Goal: Task Accomplishment & Management: Manage account settings

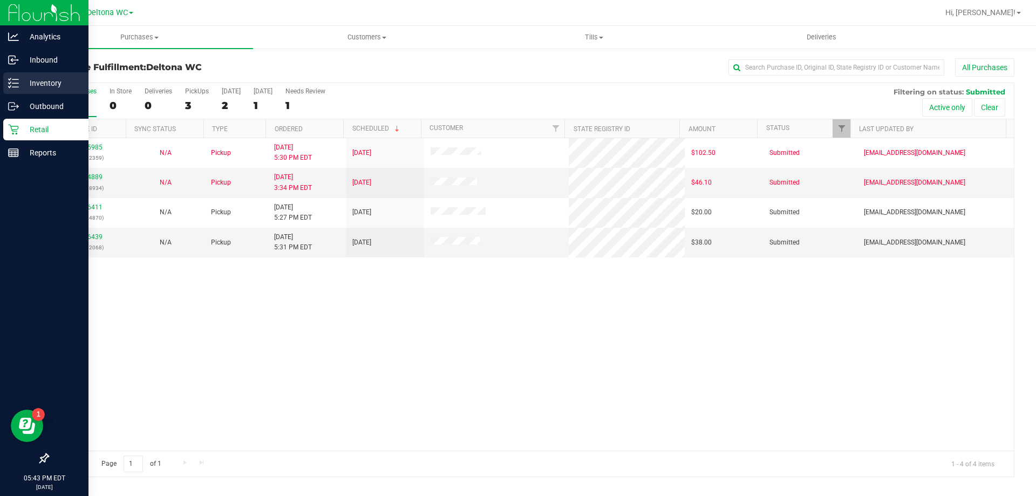
click at [46, 81] on p "Inventory" at bounding box center [51, 83] width 65 height 13
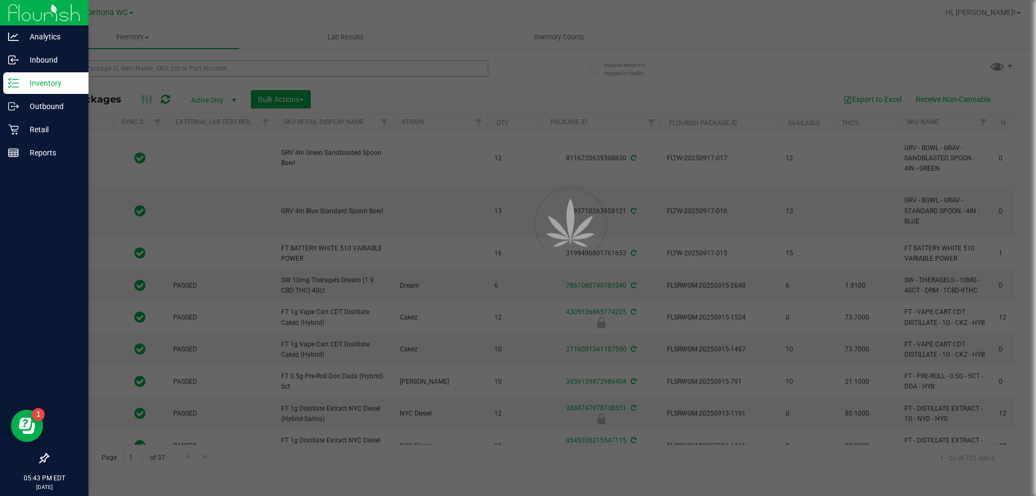
drag, startPoint x: 145, startPoint y: 59, endPoint x: 135, endPoint y: 70, distance: 15.3
click at [135, 70] on div at bounding box center [518, 248] width 1036 height 496
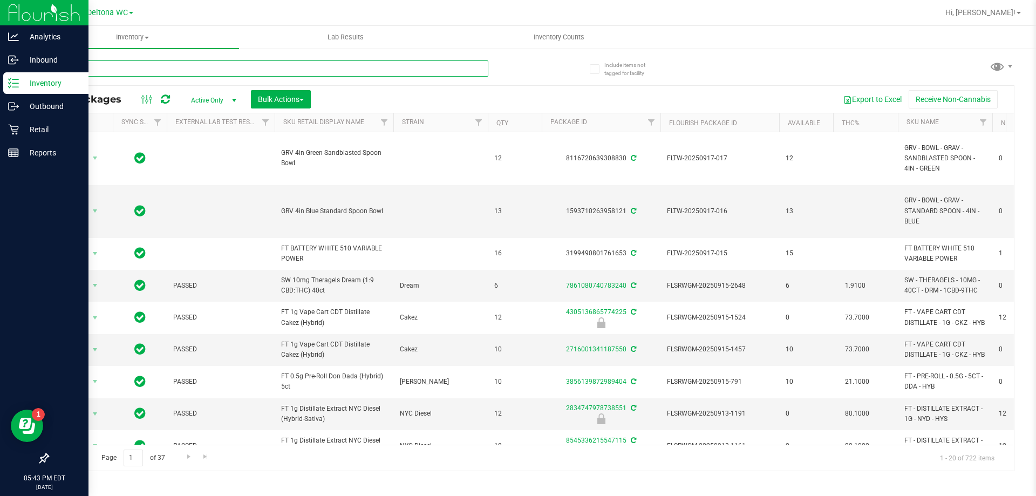
click at [135, 70] on input "text" at bounding box center [267, 68] width 441 height 16
click at [119, 66] on input "text" at bounding box center [267, 68] width 441 height 16
click at [162, 74] on input "text" at bounding box center [267, 68] width 441 height 16
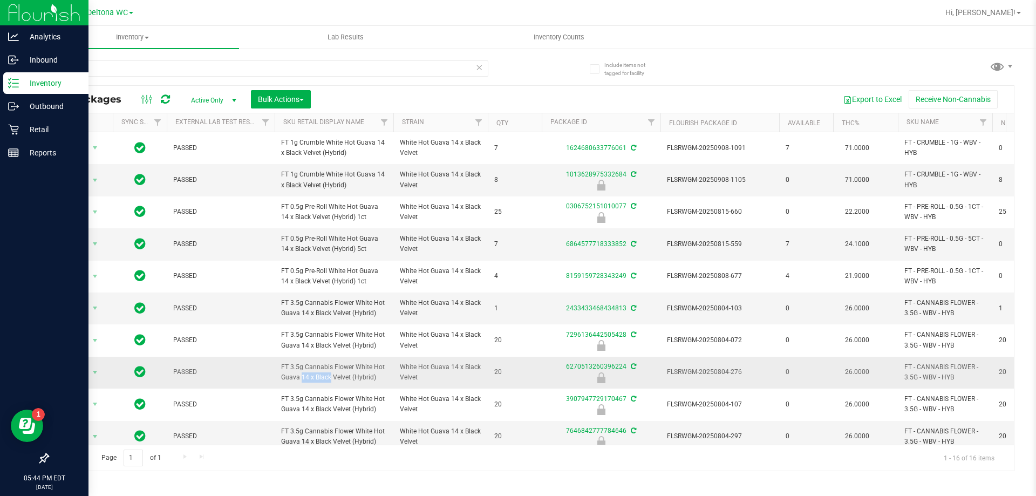
drag, startPoint x: 375, startPoint y: 372, endPoint x: 333, endPoint y: 386, distance: 44.4
click at [303, 377] on span "FT 3.5g Cannabis Flower White Hot Guava 14 x Black Velvet (Hybrid)" at bounding box center [334, 372] width 106 height 21
drag, startPoint x: 375, startPoint y: 377, endPoint x: 276, endPoint y: 364, distance: 99.6
click at [276, 364] on td "FT 3.5g Cannabis Flower White Hot Guava 14 x Black Velvet (Hybrid)" at bounding box center [334, 373] width 119 height 32
copy span "FT 3.5g Cannabis Flower White Hot Guava 14 x Black Velvet (Hybrid)"
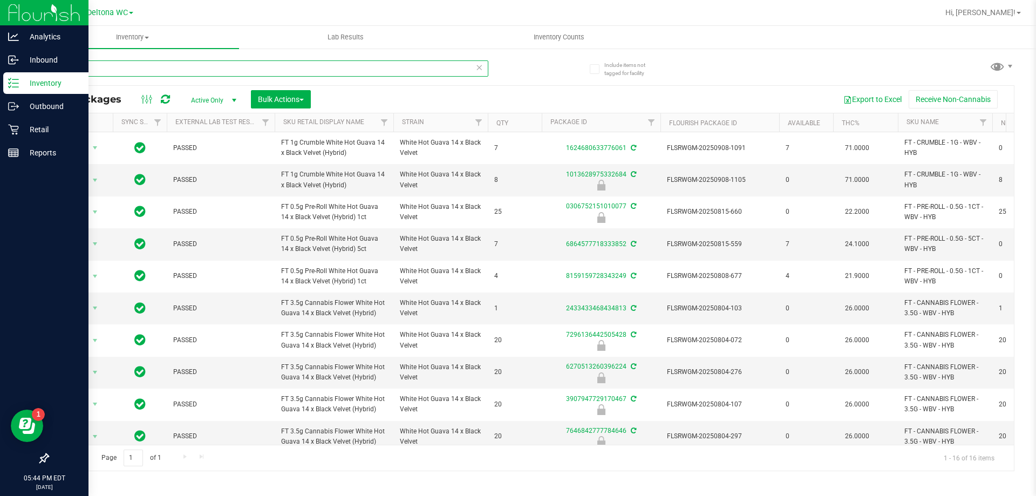
click at [206, 70] on input "wbv" at bounding box center [267, 68] width 441 height 16
type input "w"
paste input "FT 3.5g Cannabis Flower White Hot Guava 14 x Black Velvet (Hybrid)"
type input "FT 3.5g Cannabis Flower White Hot Guava 14 x Black Velvet (Hybrid)"
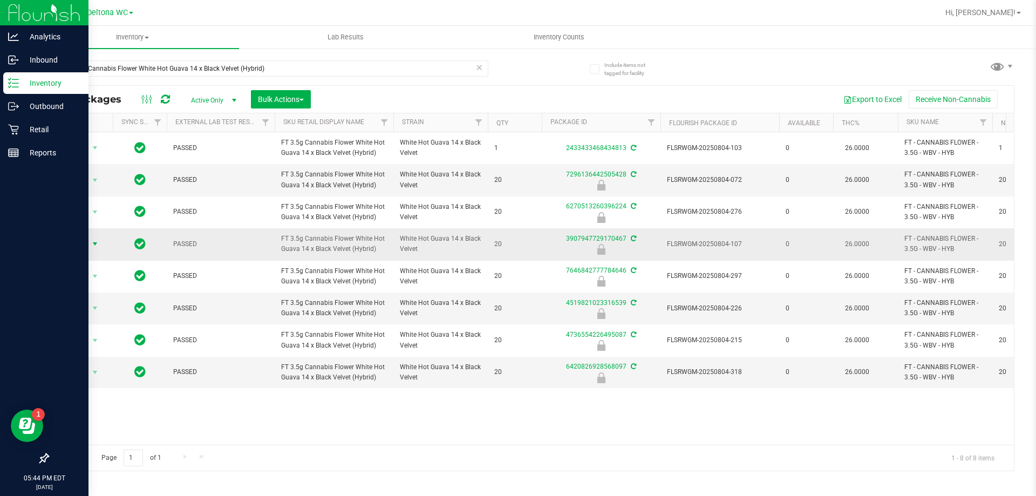
click at [92, 240] on span "select" at bounding box center [95, 244] width 9 height 9
click at [78, 364] on li "Unlock package" at bounding box center [93, 372] width 69 height 16
click at [85, 243] on span "Action" at bounding box center [73, 243] width 29 height 15
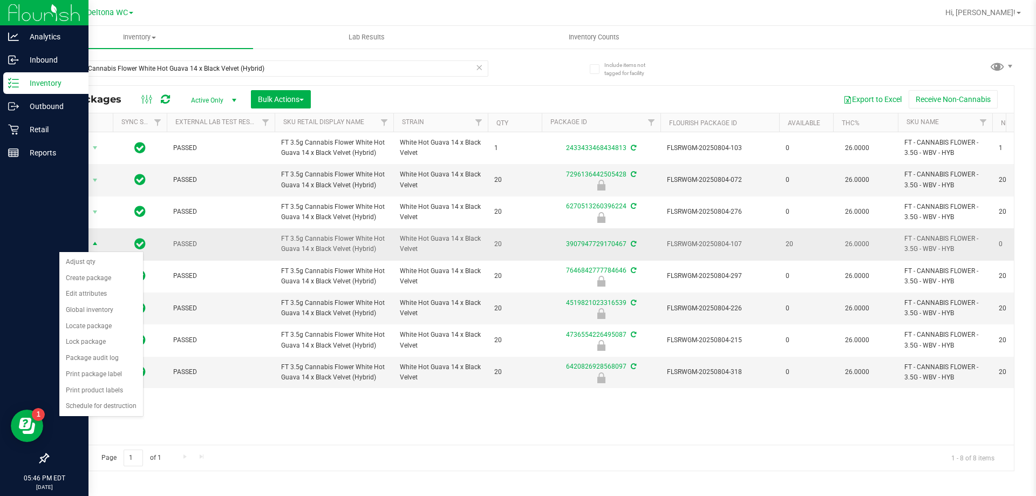
click at [85, 243] on span "Action" at bounding box center [73, 244] width 29 height 15
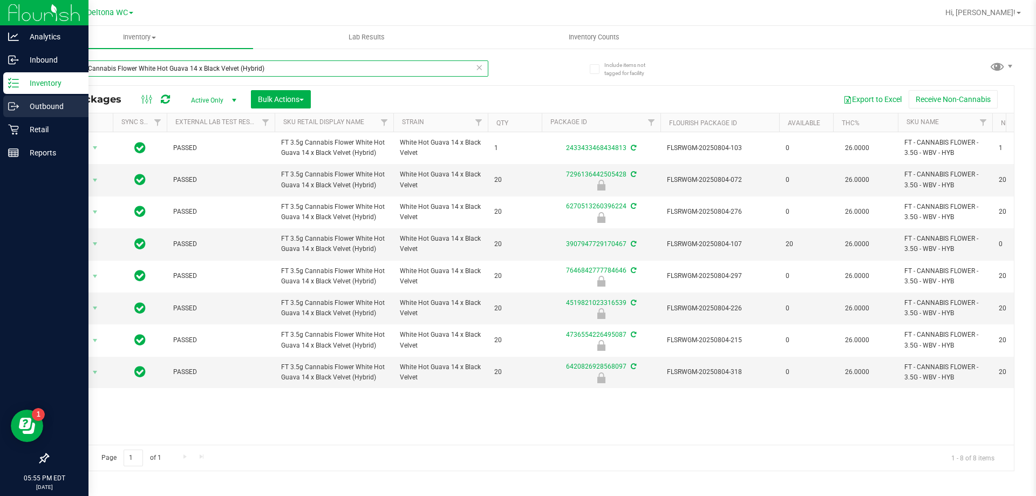
drag, startPoint x: 286, startPoint y: 71, endPoint x: 0, endPoint y: 111, distance: 288.3
click at [0, 111] on div "Analytics Inbound Inventory Outbound Retail Reports 05:55 PM EDT 09/19/2025 09/…" at bounding box center [518, 248] width 1036 height 496
type input "5580821856833545"
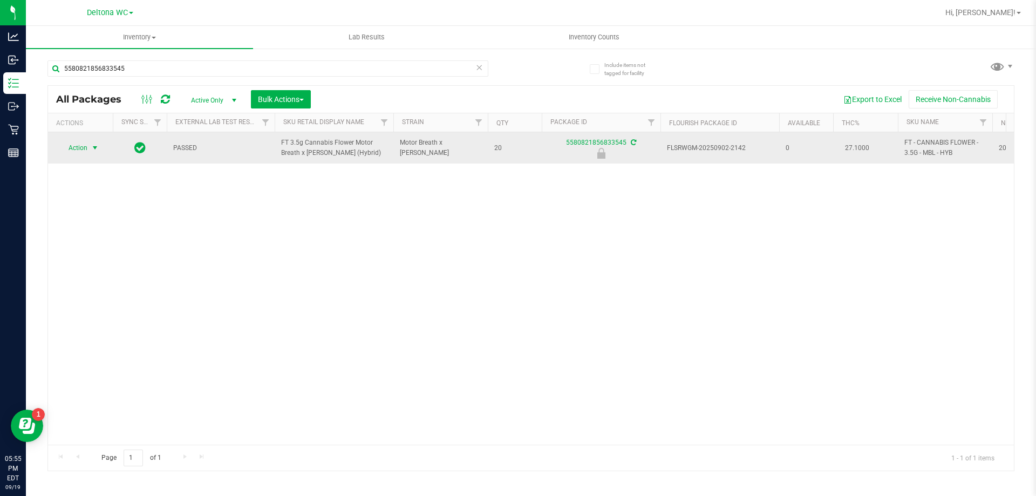
click at [80, 146] on span "Action" at bounding box center [73, 147] width 29 height 15
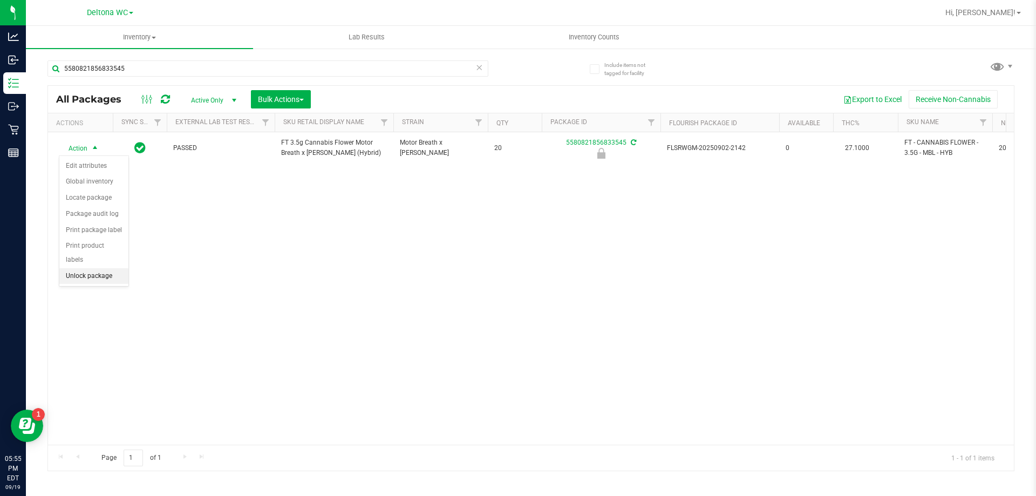
click at [86, 268] on li "Unlock package" at bounding box center [93, 276] width 69 height 16
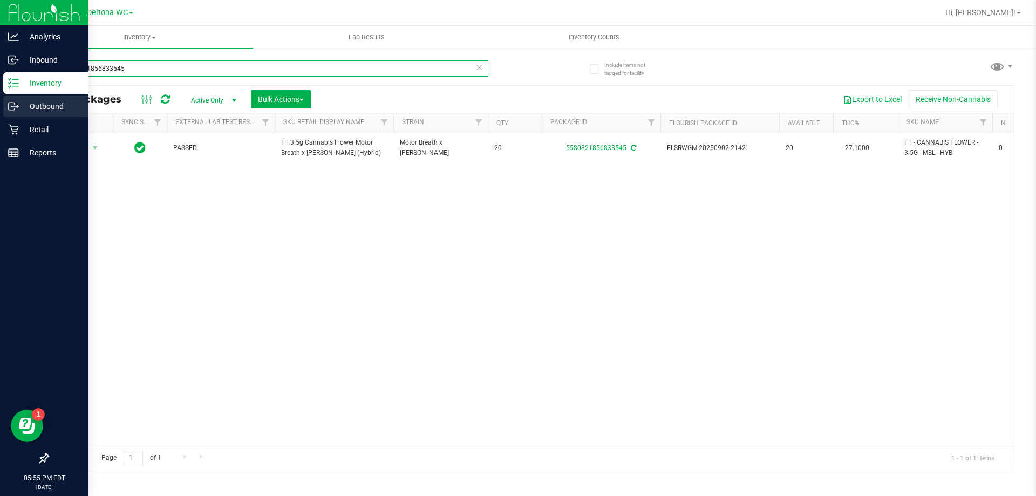
drag, startPoint x: 148, startPoint y: 71, endPoint x: 0, endPoint y: 99, distance: 150.9
click at [0, 99] on div "Analytics Inbound Inventory Outbound Retail Reports 05:55 PM EDT 09/19/2025 09/…" at bounding box center [518, 248] width 1036 height 496
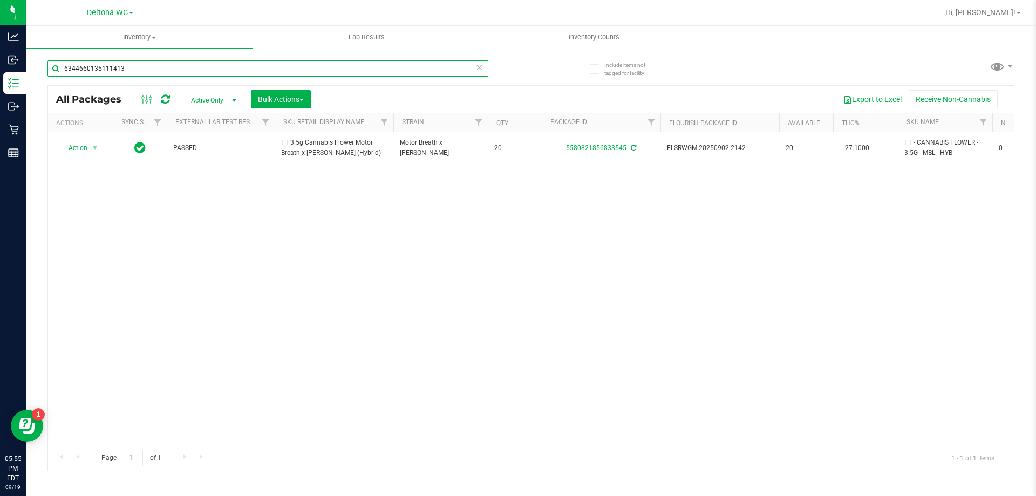
type input "6344660135111413"
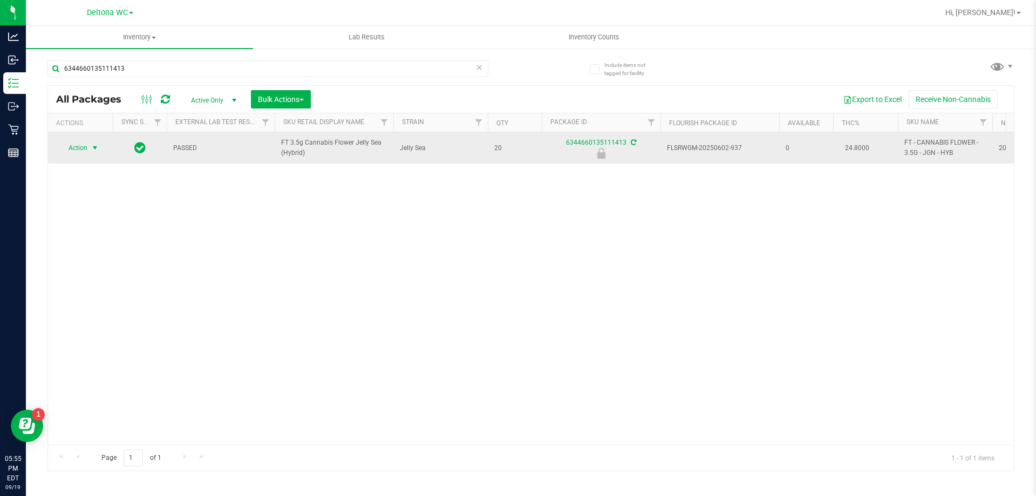
click at [91, 146] on span "select" at bounding box center [95, 148] width 9 height 9
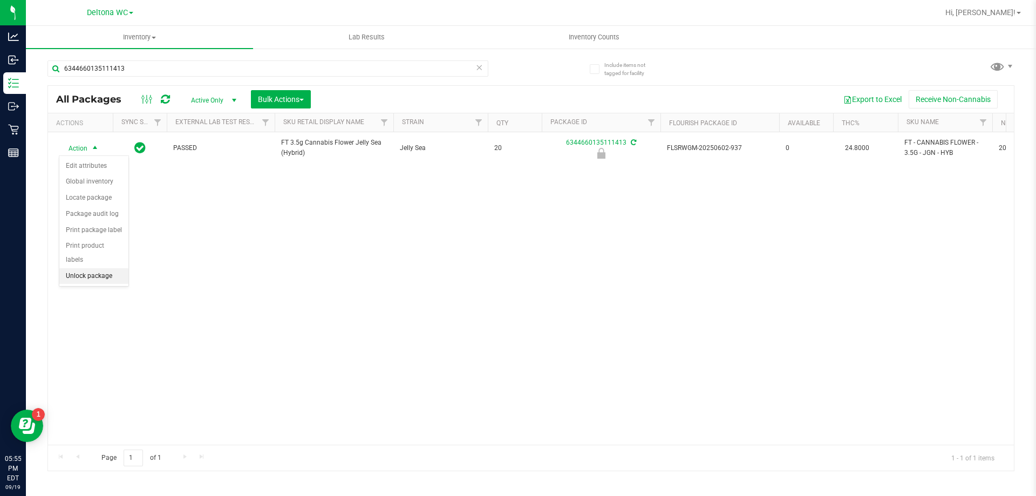
click at [90, 268] on li "Unlock package" at bounding box center [93, 276] width 69 height 16
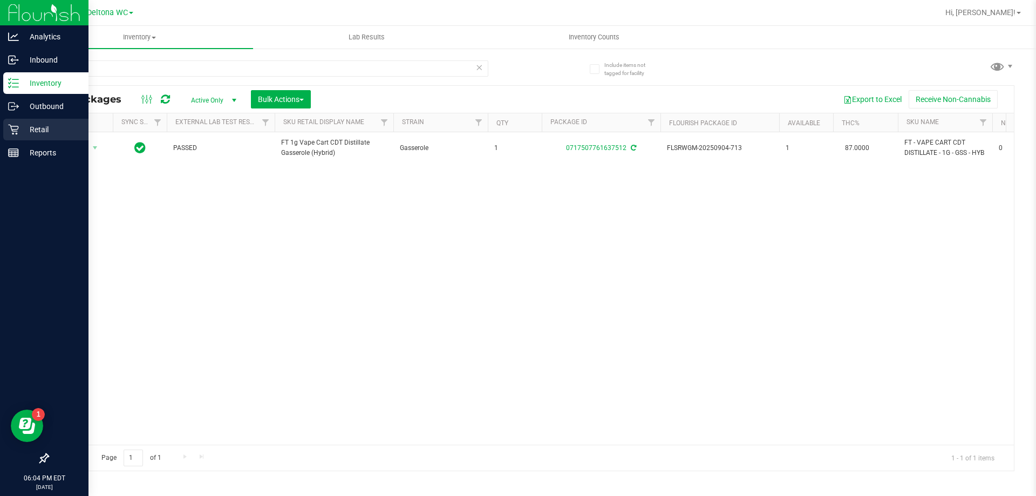
click at [55, 128] on p "Retail" at bounding box center [51, 129] width 65 height 13
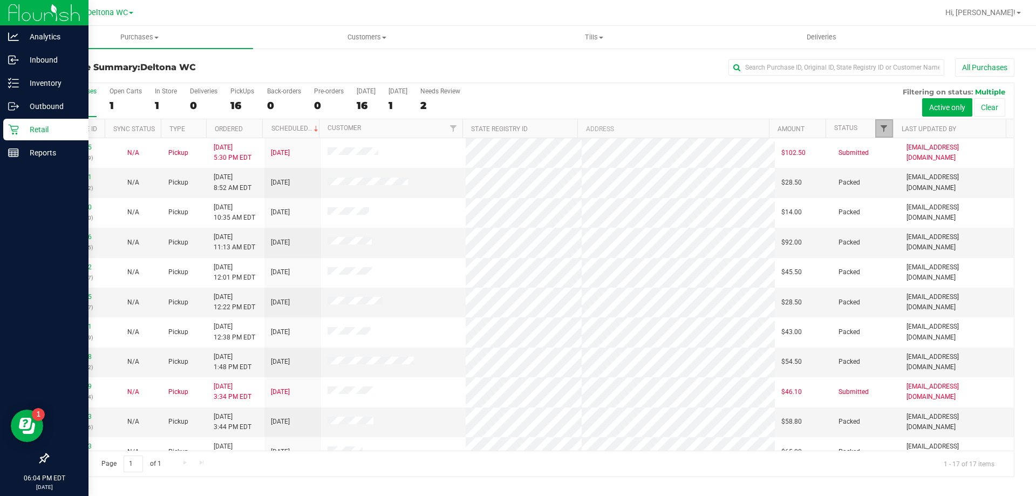
click at [886, 130] on span "Filter" at bounding box center [884, 128] width 9 height 9
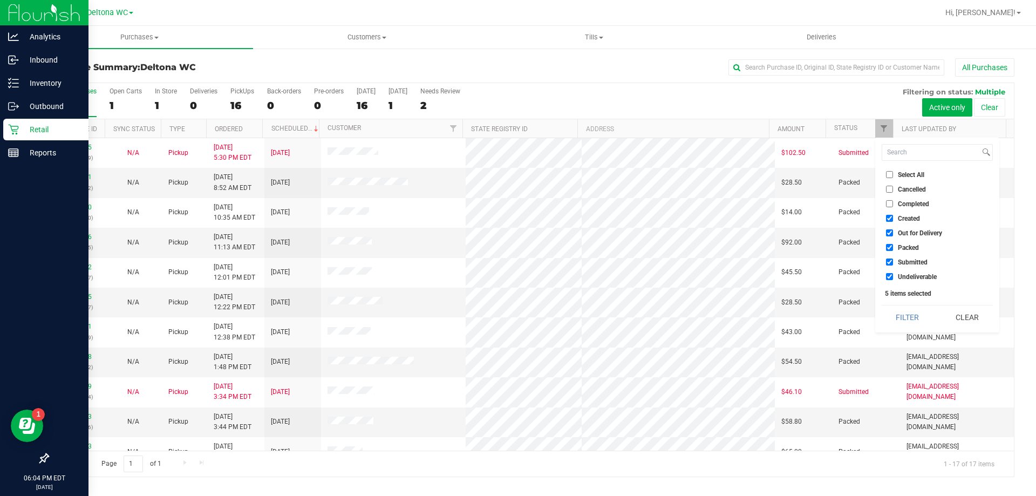
click at [887, 216] on input "Created" at bounding box center [889, 218] width 7 height 7
checkbox input "false"
click at [892, 229] on input "Out for Delivery" at bounding box center [889, 232] width 7 height 7
checkbox input "false"
click at [893, 248] on input "Packed" at bounding box center [889, 247] width 7 height 7
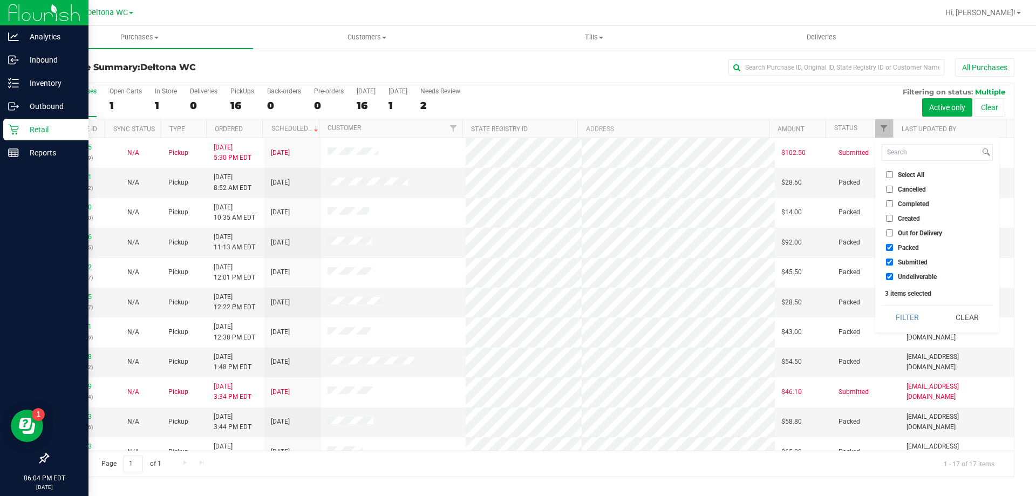
checkbox input "false"
click at [890, 280] on input "Undeliverable" at bounding box center [889, 276] width 7 height 7
checkbox input "false"
click at [906, 316] on button "Filter" at bounding box center [908, 317] width 52 height 24
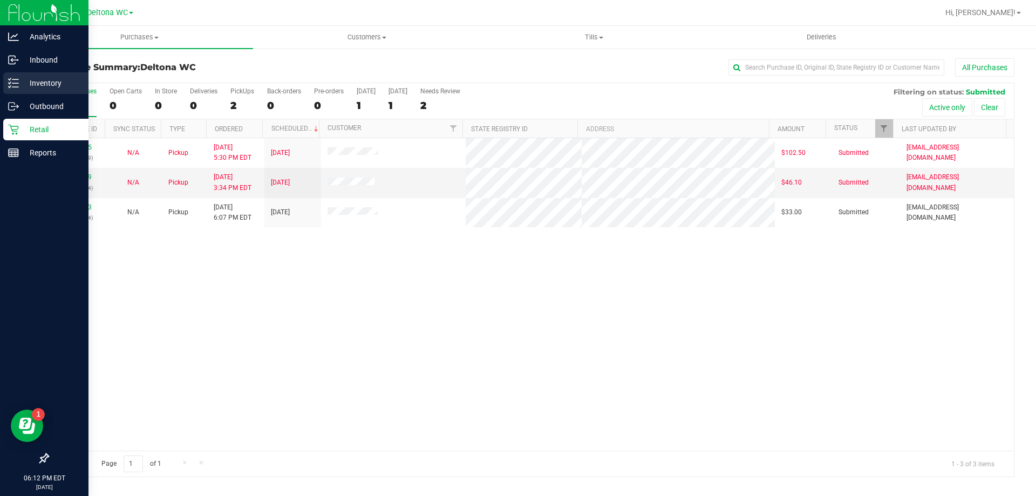
click at [49, 76] on div "Inventory" at bounding box center [45, 83] width 85 height 22
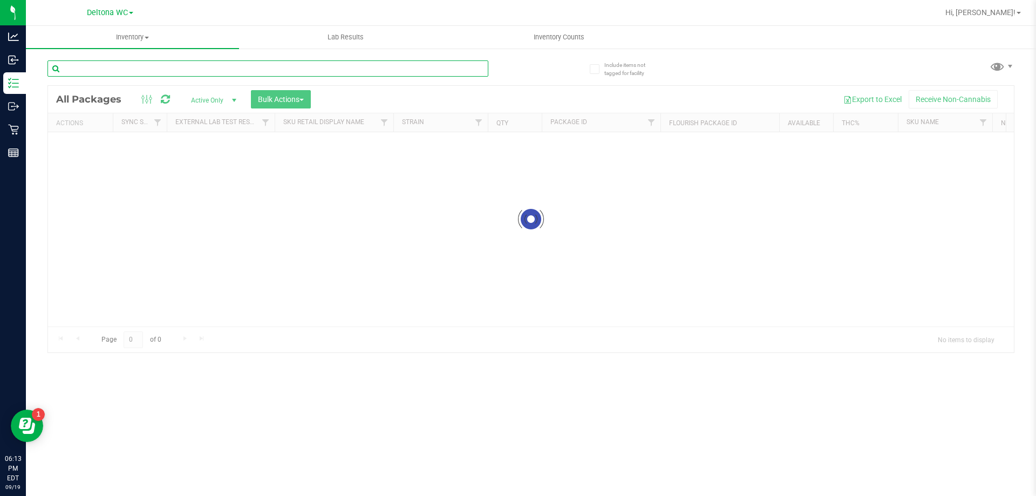
click at [115, 68] on input "text" at bounding box center [267, 68] width 441 height 16
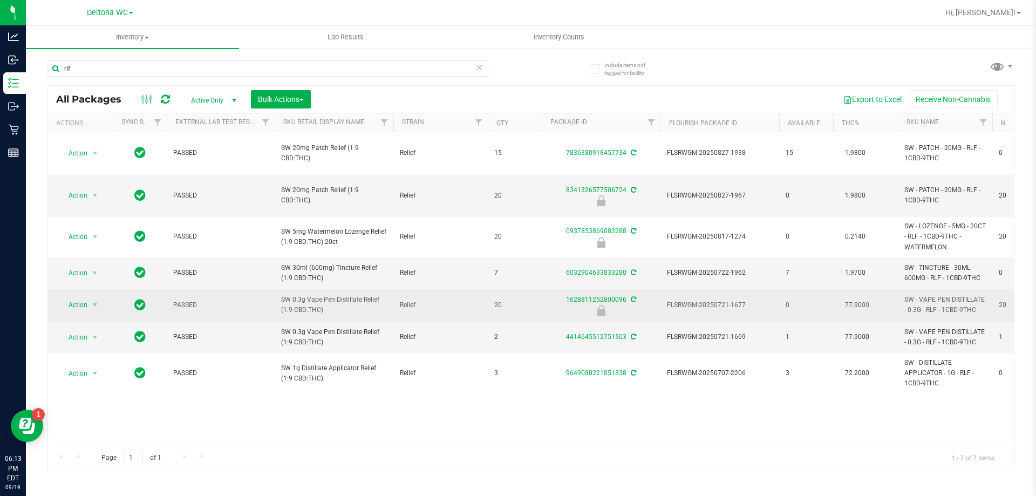
drag, startPoint x: 322, startPoint y: 288, endPoint x: 272, endPoint y: 270, distance: 53.1
click at [272, 289] on tr "Action Action Edit attributes Global inventory Locate package Package audit log…" at bounding box center [957, 305] width 1819 height 32
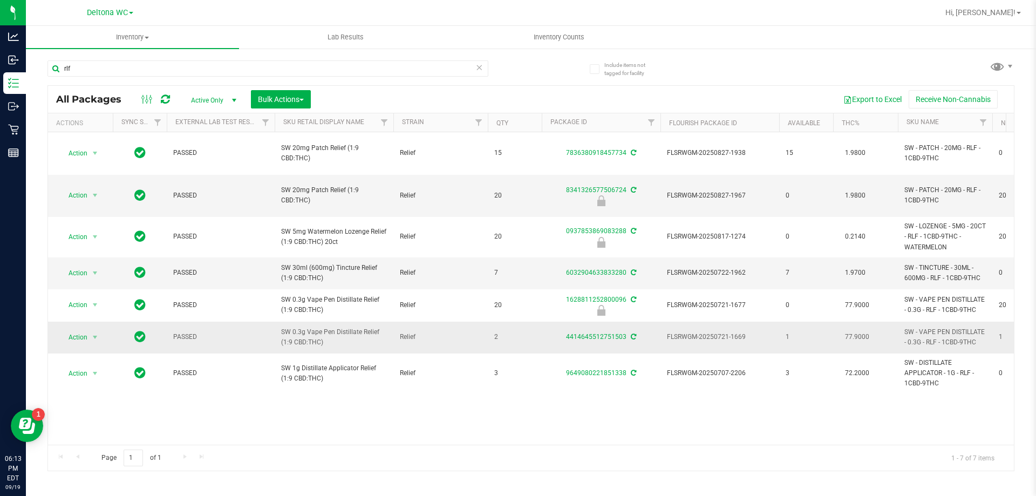
copy tr "SW 0.3g Vape Pen Distillate Relief (1:9 CBD:THC)"
click at [93, 72] on input "rlf" at bounding box center [267, 68] width 441 height 16
type input "r"
paste input "SW 0.3g Vape Pen Distillate Relief (1:9 CBD:THC)"
type input "SW 0.3g Vape Pen Distillate Relief (1:9 CBD:THC)"
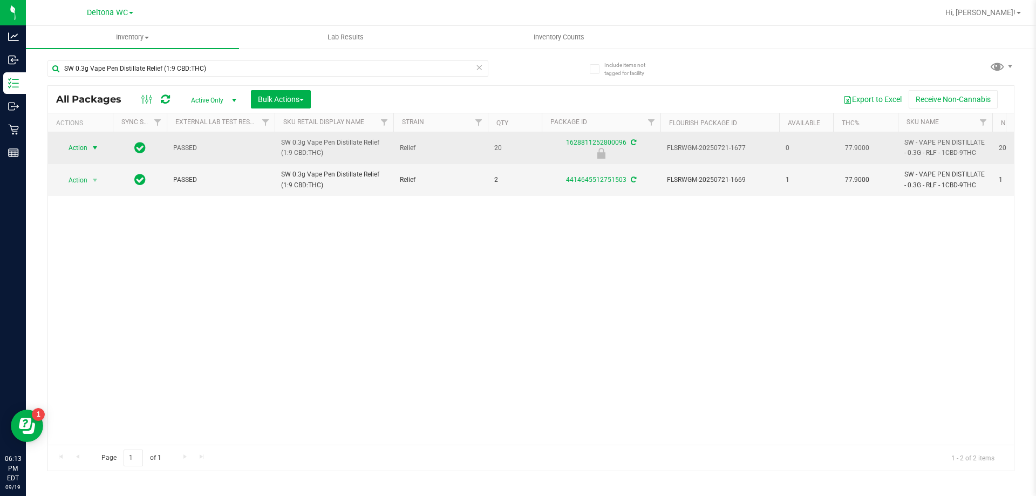
click at [91, 142] on span "select" at bounding box center [95, 147] width 13 height 15
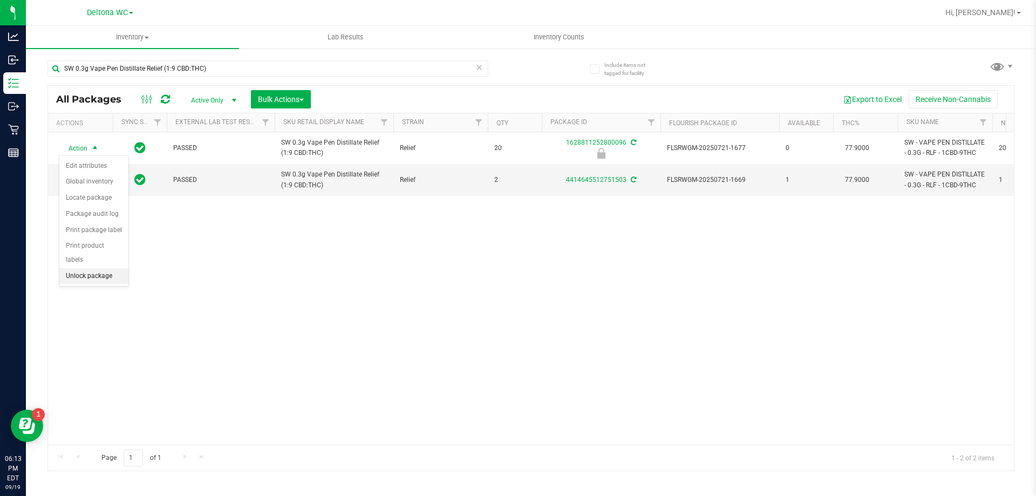
click at [94, 268] on li "Unlock package" at bounding box center [93, 276] width 69 height 16
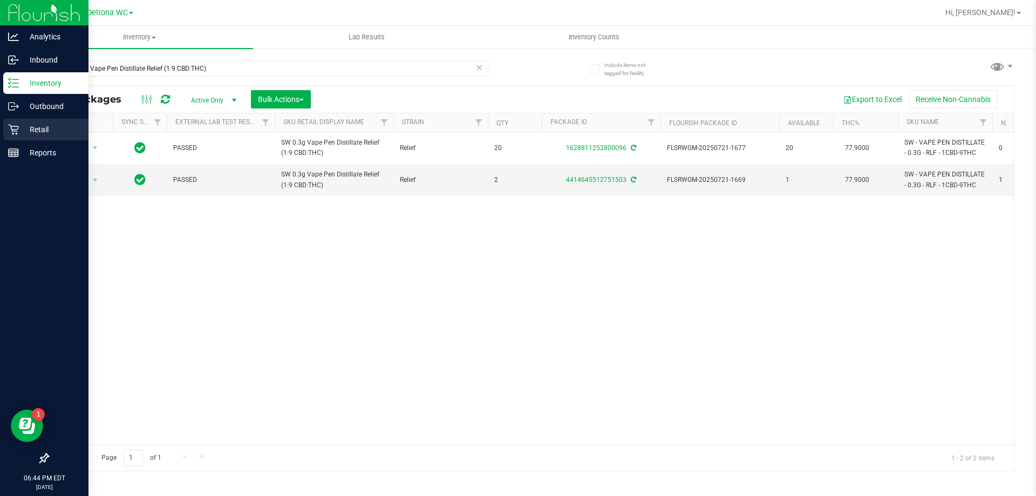
click at [47, 131] on p "Retail" at bounding box center [51, 129] width 65 height 13
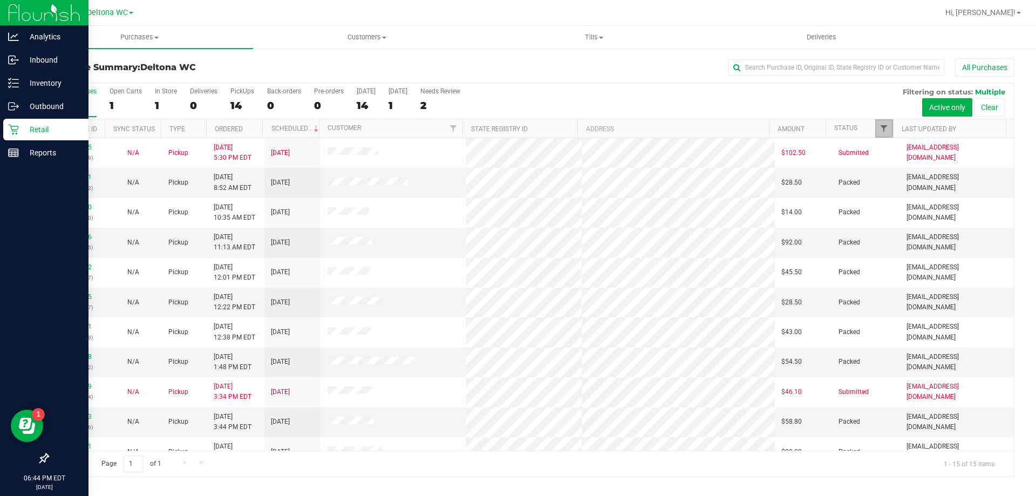
click at [887, 130] on link "Filter" at bounding box center [884, 128] width 18 height 18
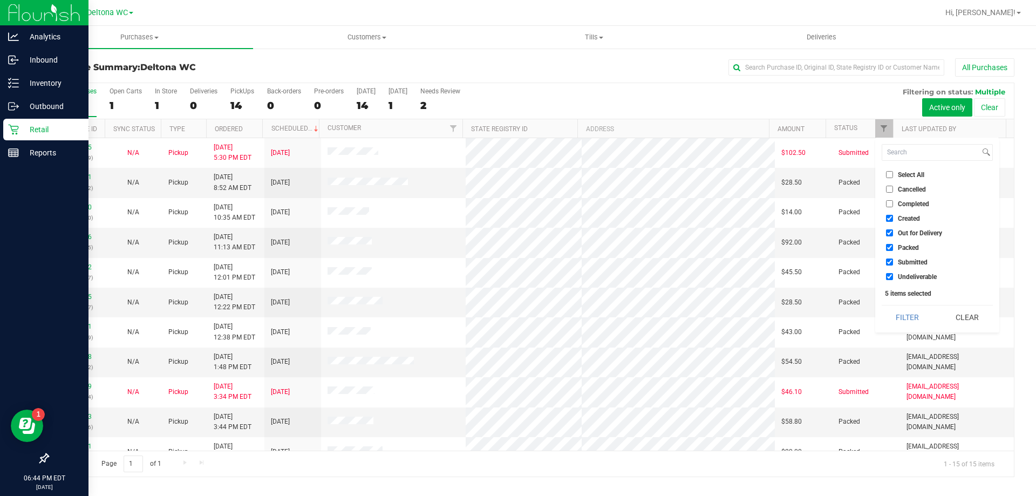
click at [893, 219] on label "Created" at bounding box center [903, 218] width 34 height 7
click at [893, 219] on input "Created" at bounding box center [889, 218] width 7 height 7
checkbox input "false"
drag, startPoint x: 889, startPoint y: 232, endPoint x: 892, endPoint y: 236, distance: 5.6
click at [888, 232] on input "Out for Delivery" at bounding box center [889, 232] width 7 height 7
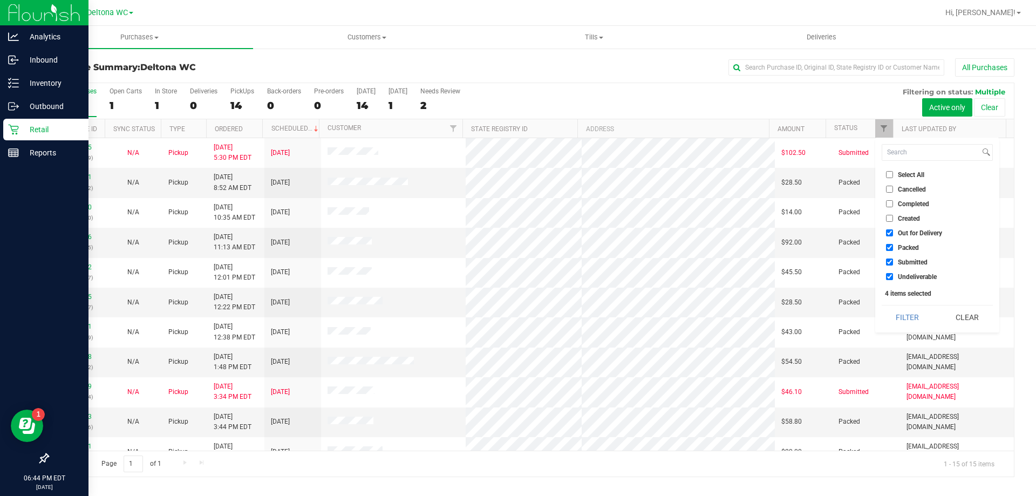
checkbox input "false"
drag, startPoint x: 891, startPoint y: 246, endPoint x: 892, endPoint y: 258, distance: 12.5
click at [891, 246] on input "Packed" at bounding box center [889, 247] width 7 height 7
checkbox input "false"
click at [890, 262] on input "Submitted" at bounding box center [889, 262] width 7 height 7
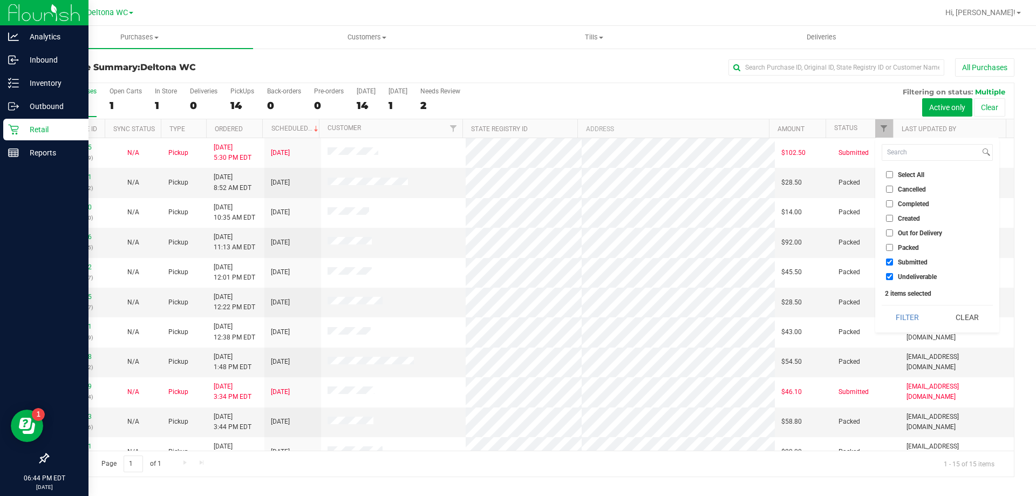
checkbox input "false"
click at [889, 277] on input "Undeliverable" at bounding box center [889, 276] width 7 height 7
checkbox input "false"
click at [889, 262] on input "Submitted" at bounding box center [889, 262] width 7 height 7
checkbox input "true"
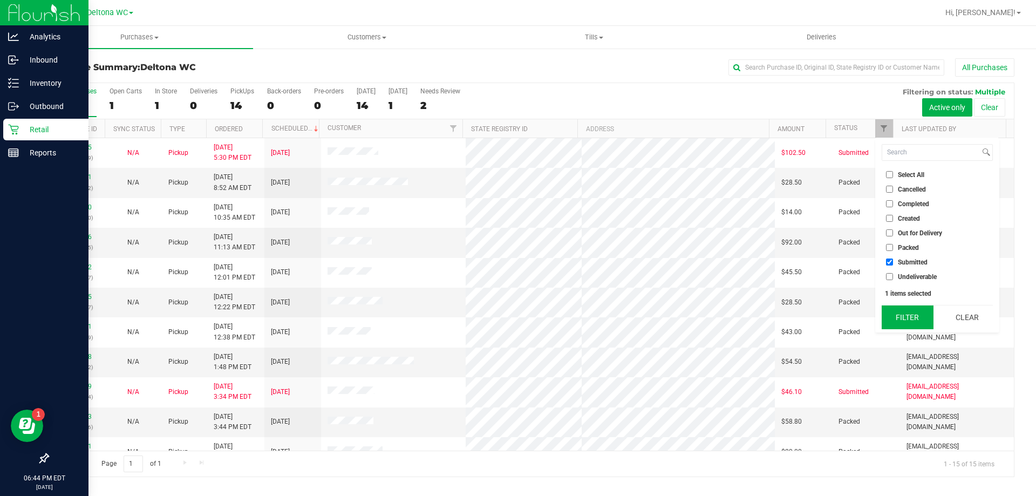
click at [904, 314] on button "Filter" at bounding box center [908, 317] width 52 height 24
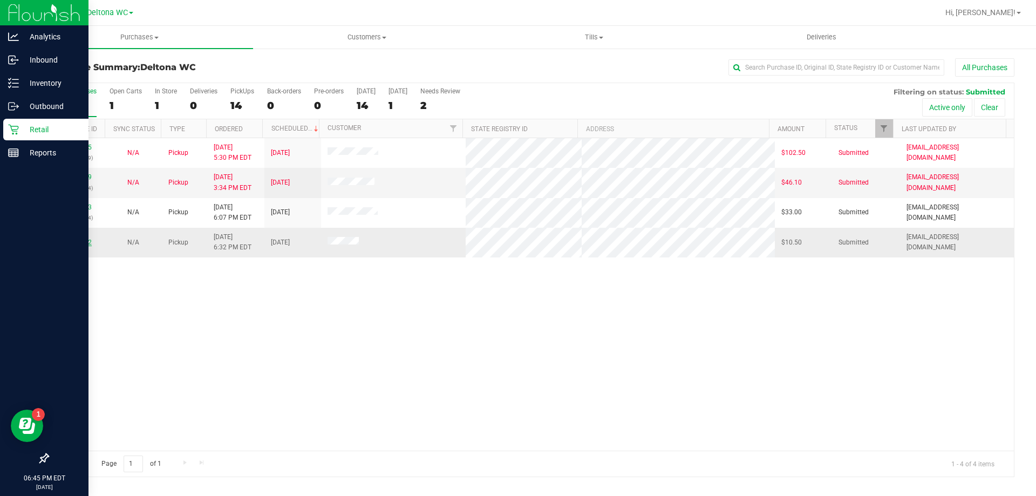
click at [65, 243] on link "11976752" at bounding box center [77, 243] width 30 height 8
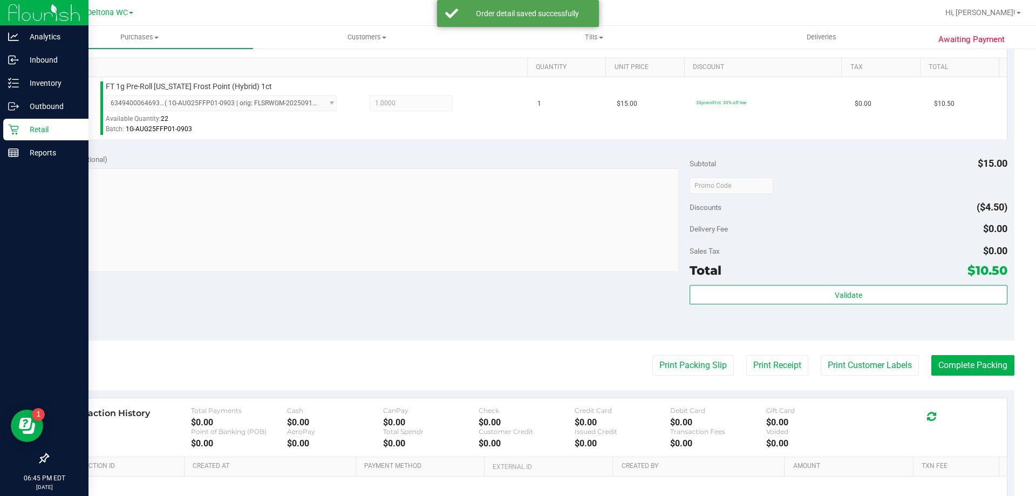
scroll to position [270, 0]
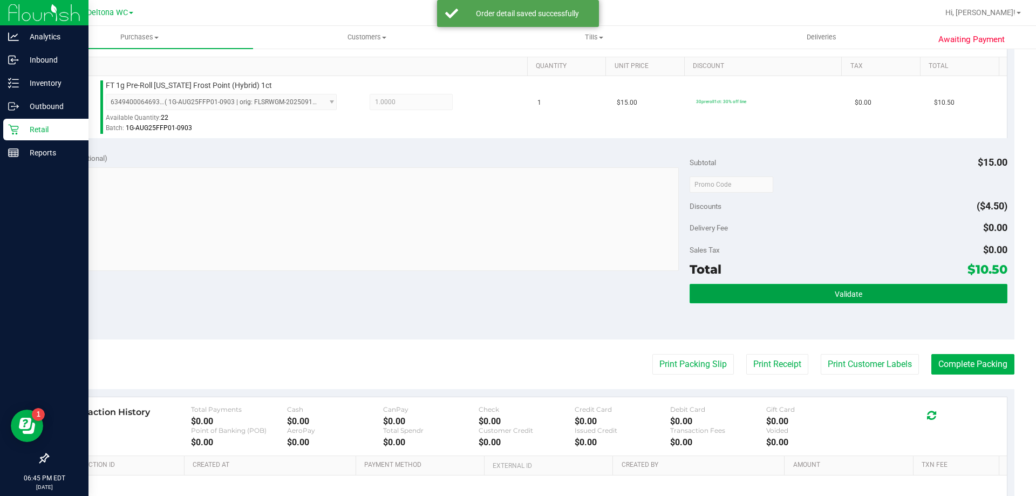
click at [738, 287] on button "Validate" at bounding box center [848, 293] width 317 height 19
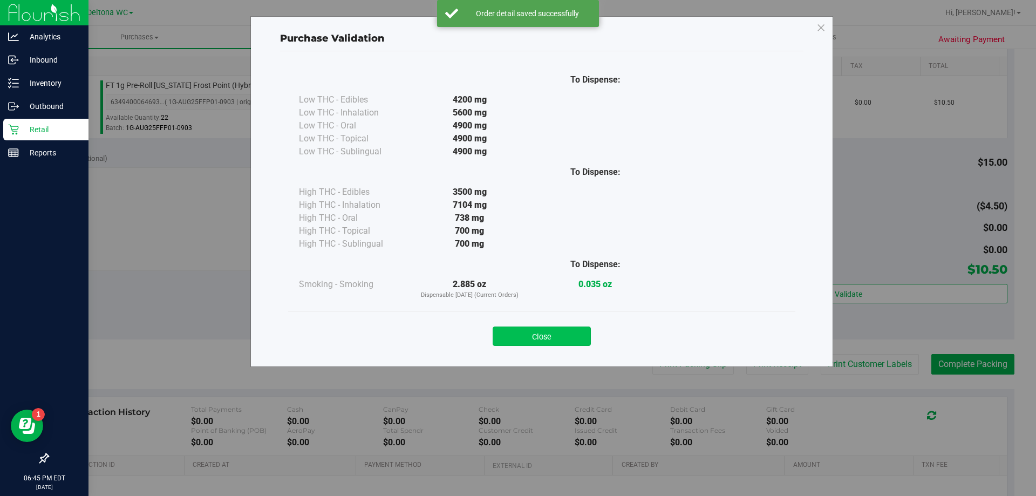
click at [521, 343] on button "Close" at bounding box center [542, 336] width 98 height 19
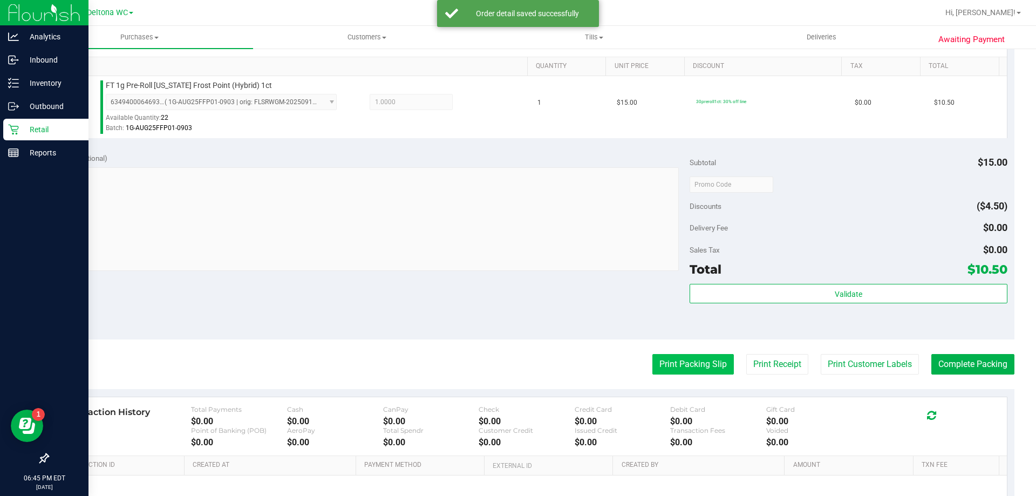
click at [678, 361] on button "Print Packing Slip" at bounding box center [693, 364] width 81 height 21
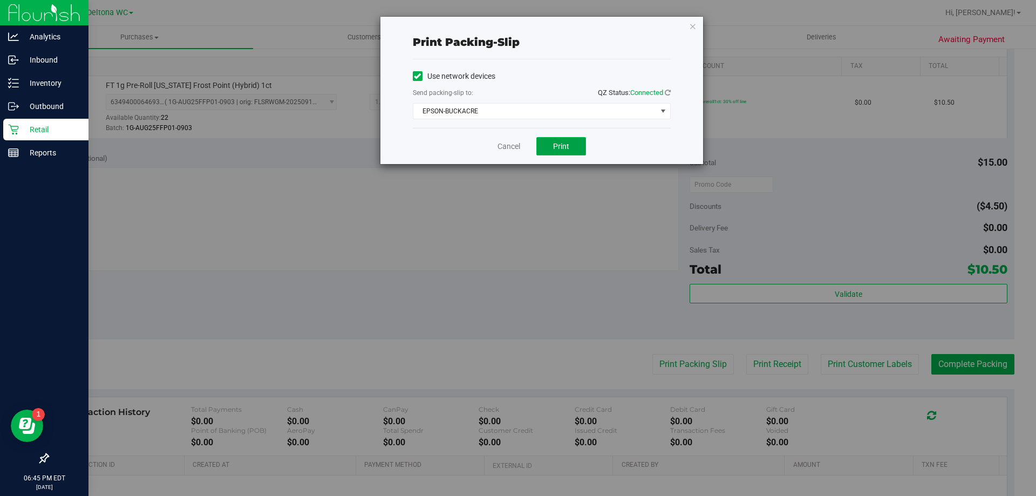
drag, startPoint x: 563, startPoint y: 148, endPoint x: 575, endPoint y: 151, distance: 11.8
click at [566, 147] on span "Print" at bounding box center [561, 146] width 16 height 9
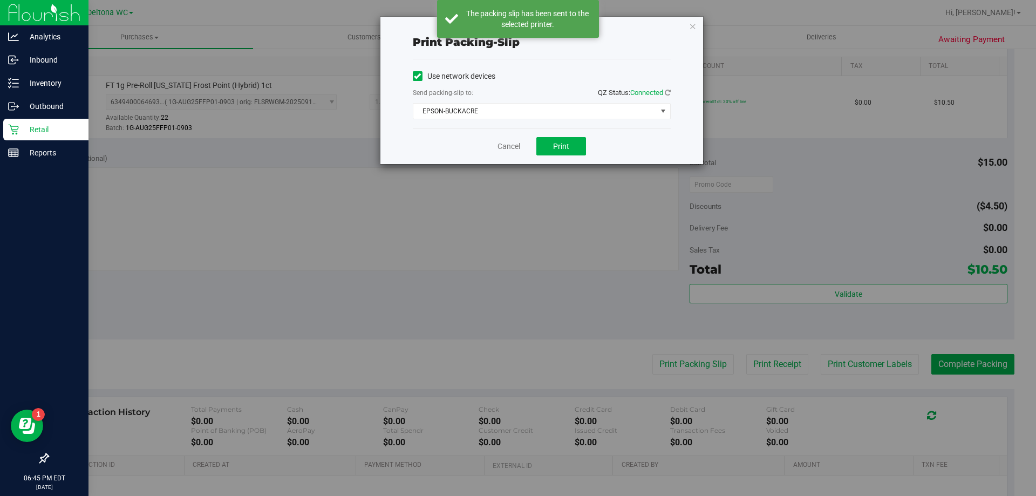
drag, startPoint x: 692, startPoint y: 30, endPoint x: 708, endPoint y: 50, distance: 24.9
click at [692, 30] on icon "button" at bounding box center [693, 25] width 8 height 13
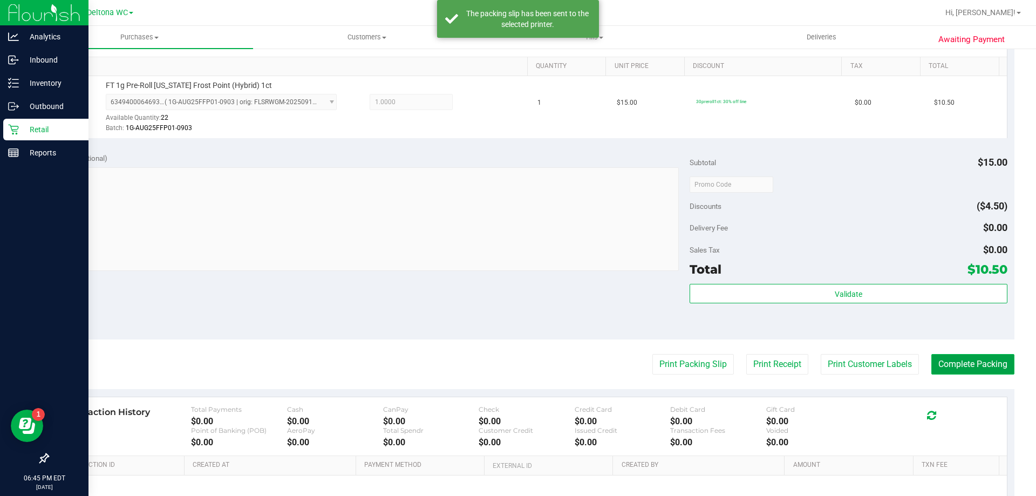
drag, startPoint x: 948, startPoint y: 364, endPoint x: 960, endPoint y: 364, distance: 11.3
click at [956, 363] on button "Complete Packing" at bounding box center [973, 364] width 83 height 21
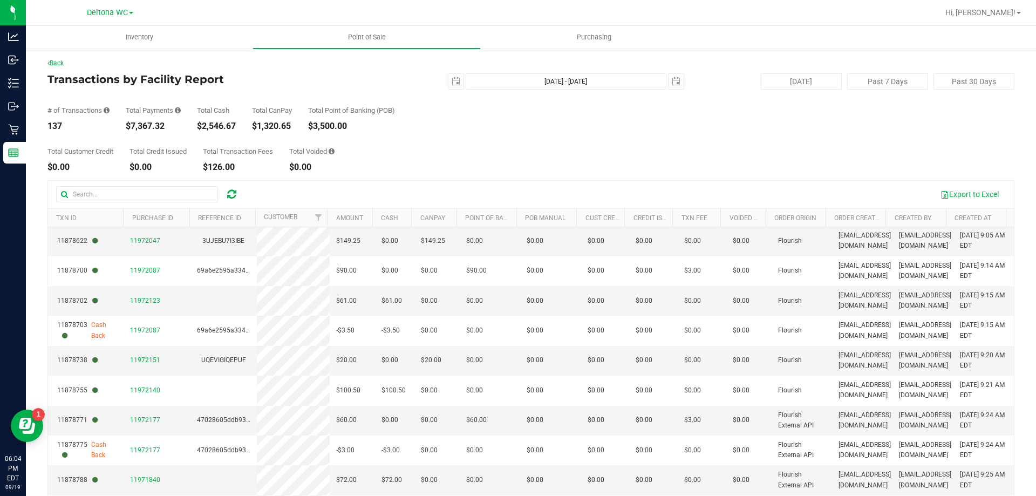
scroll to position [108, 0]
